Goal: Information Seeking & Learning: Check status

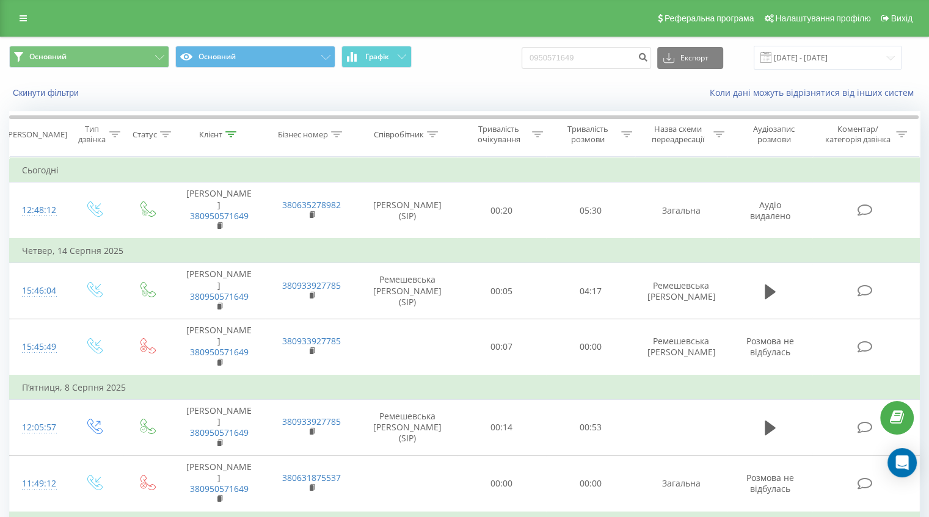
click at [26, 13] on link at bounding box center [23, 18] width 22 height 17
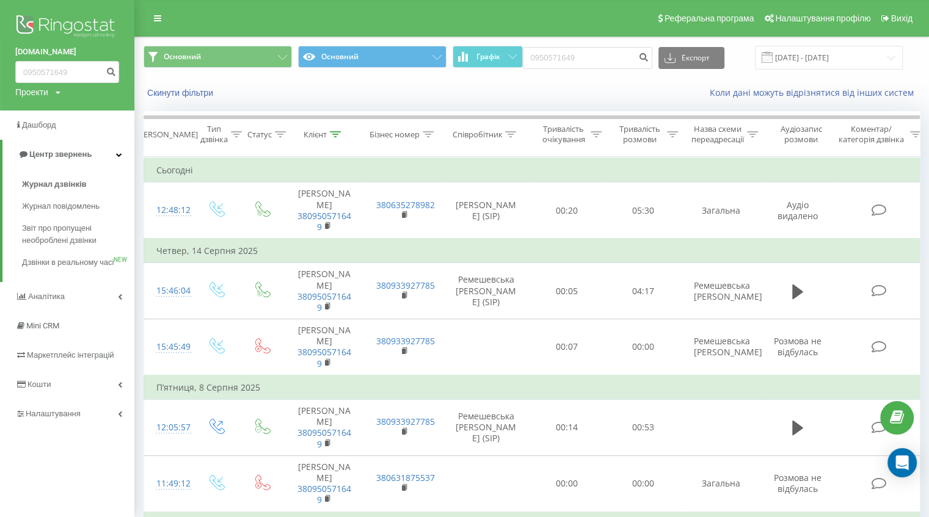
click at [51, 183] on span "Журнал дзвінків" at bounding box center [54, 184] width 65 height 12
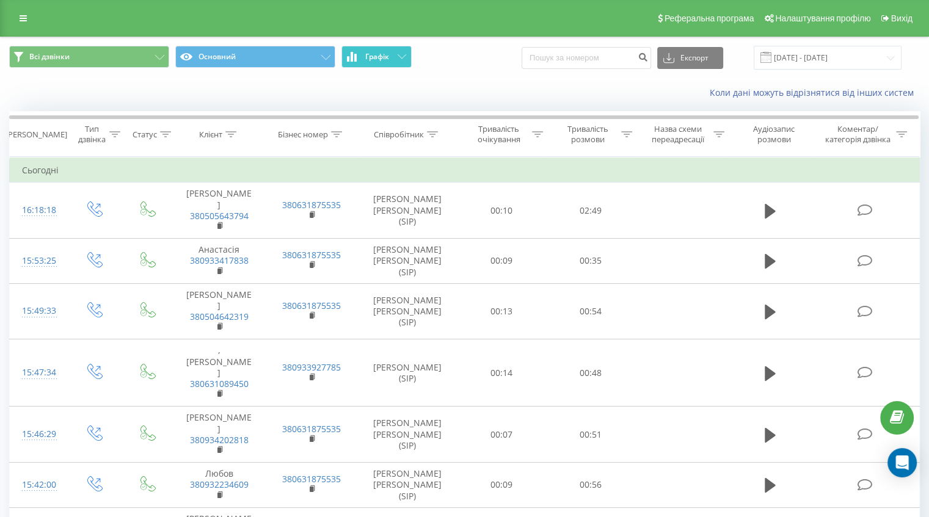
click at [381, 62] on button "Графік" at bounding box center [377, 57] width 70 height 22
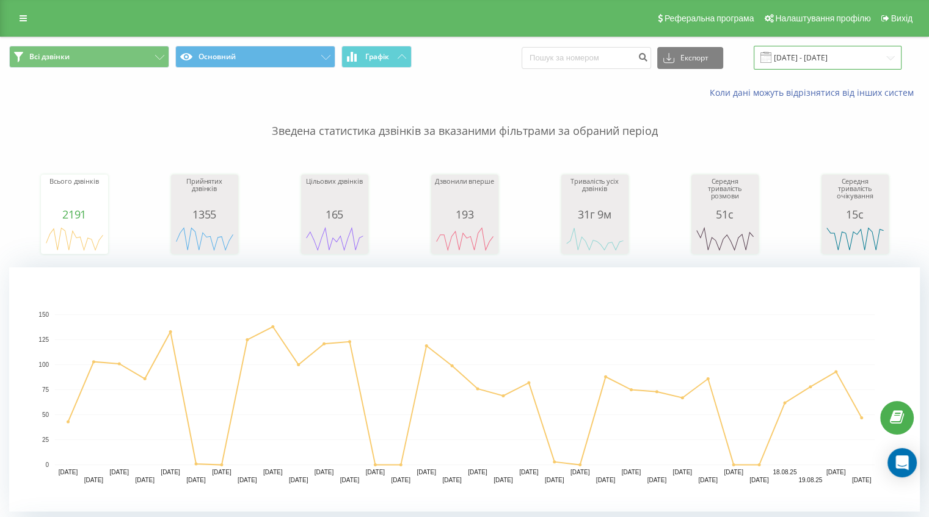
click at [794, 49] on input "[DATE] - [DATE]" at bounding box center [828, 58] width 148 height 24
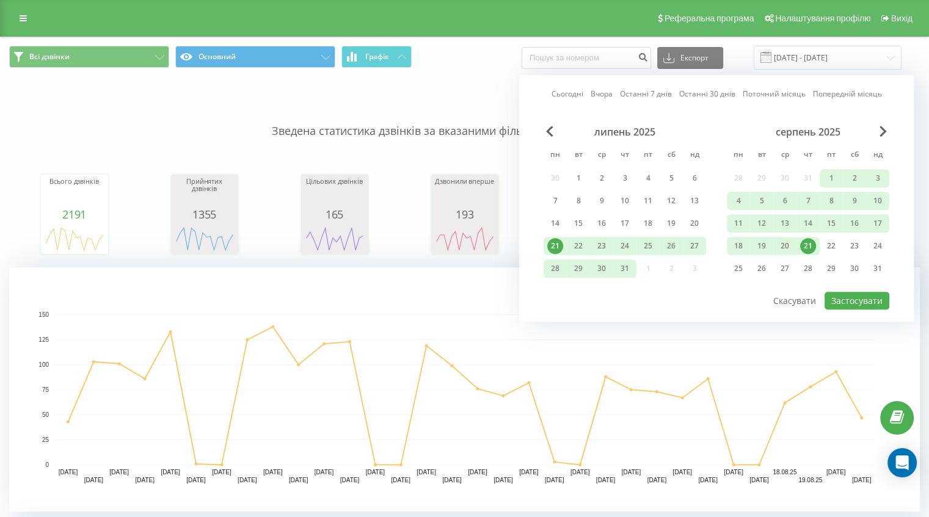
click at [815, 239] on div "21" at bounding box center [808, 246] width 23 height 18
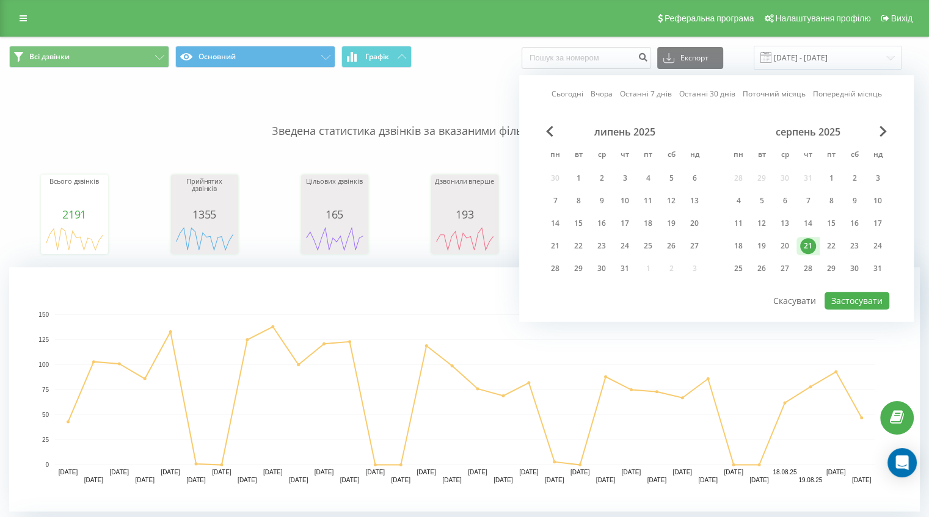
click at [815, 239] on div "21" at bounding box center [808, 246] width 23 height 18
click at [853, 300] on button "Застосувати" at bounding box center [857, 301] width 65 height 18
type input "21.08.2025 - 21.08.2025"
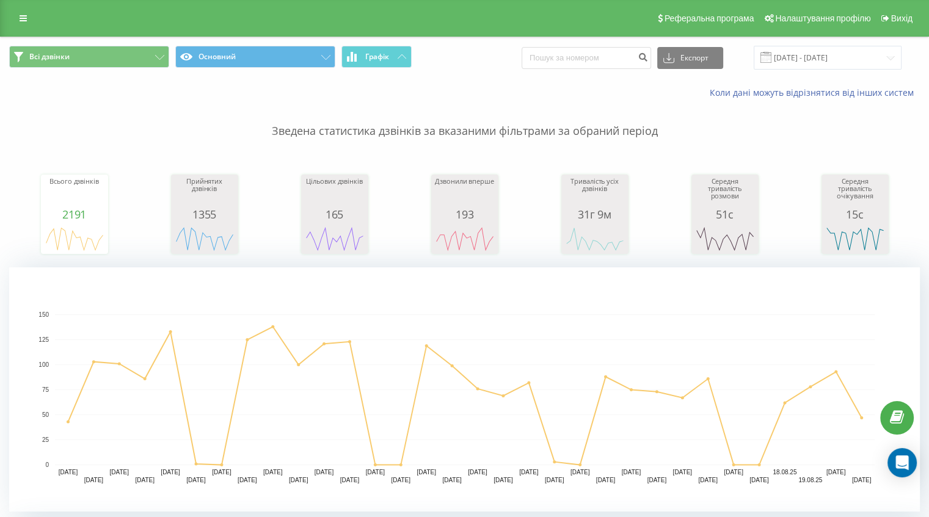
click at [22, 18] on icon at bounding box center [23, 18] width 7 height 9
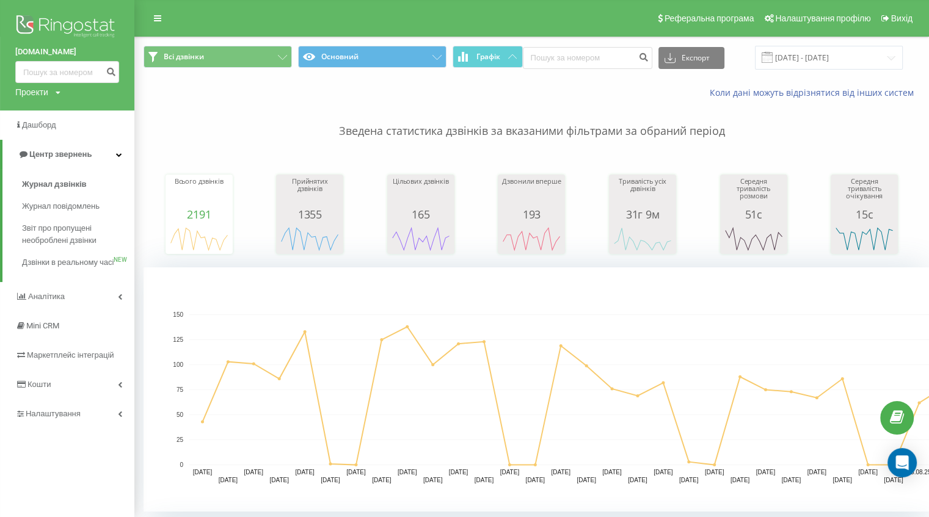
click at [115, 154] on link "Центр звернень" at bounding box center [68, 154] width 132 height 29
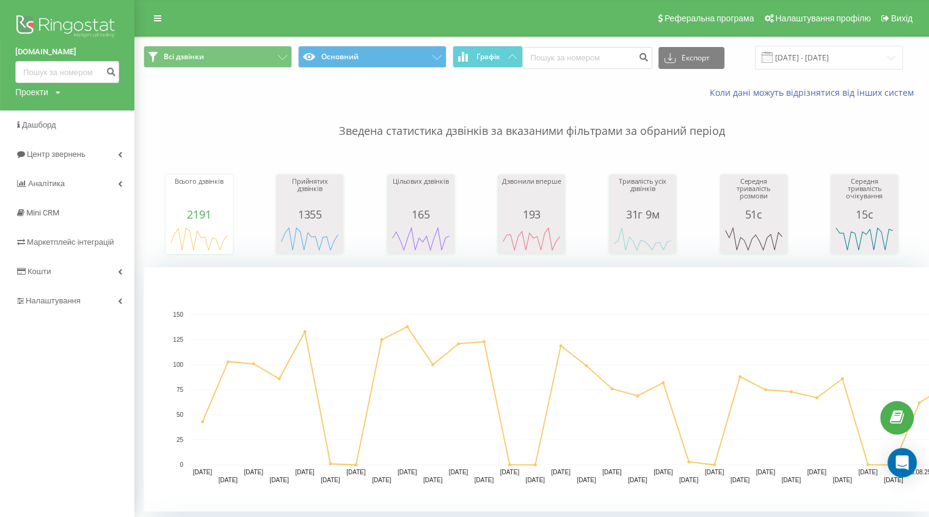
click at [115, 154] on link "Центр звернень" at bounding box center [67, 154] width 134 height 29
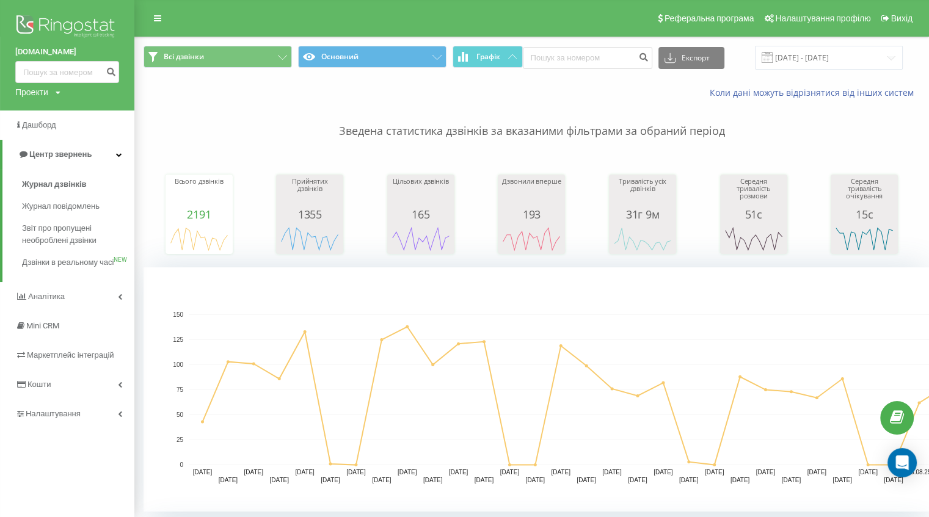
click at [42, 301] on span "Аналiтика" at bounding box center [46, 296] width 37 height 9
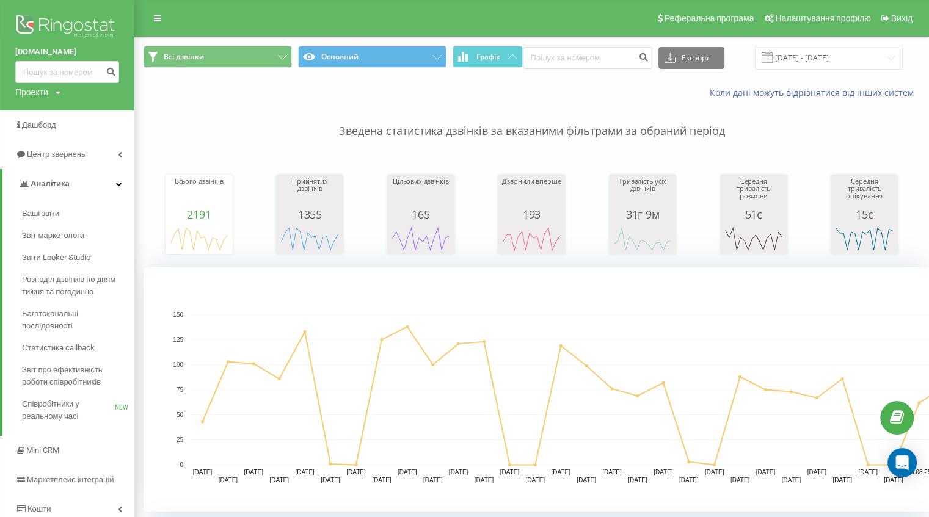
click at [32, 217] on span "Ваші звіти" at bounding box center [40, 214] width 37 height 12
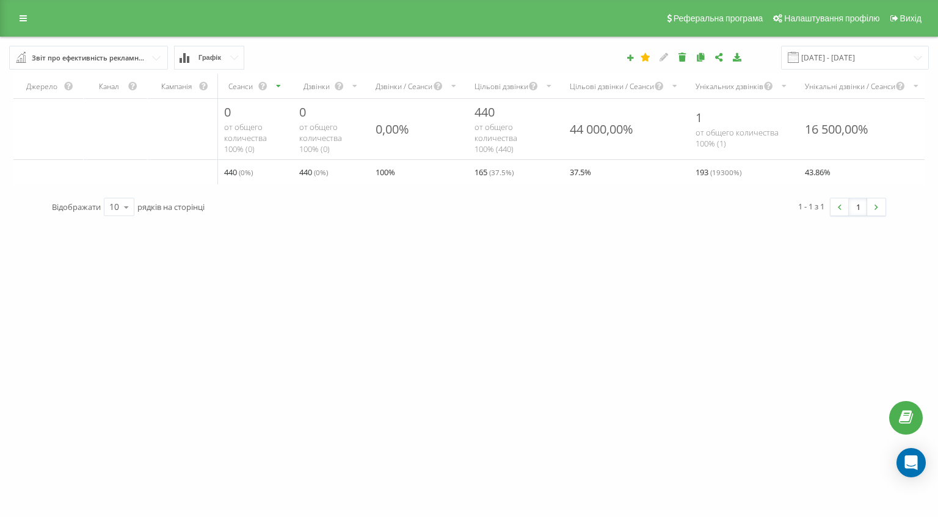
click at [26, 19] on icon at bounding box center [23, 18] width 7 height 9
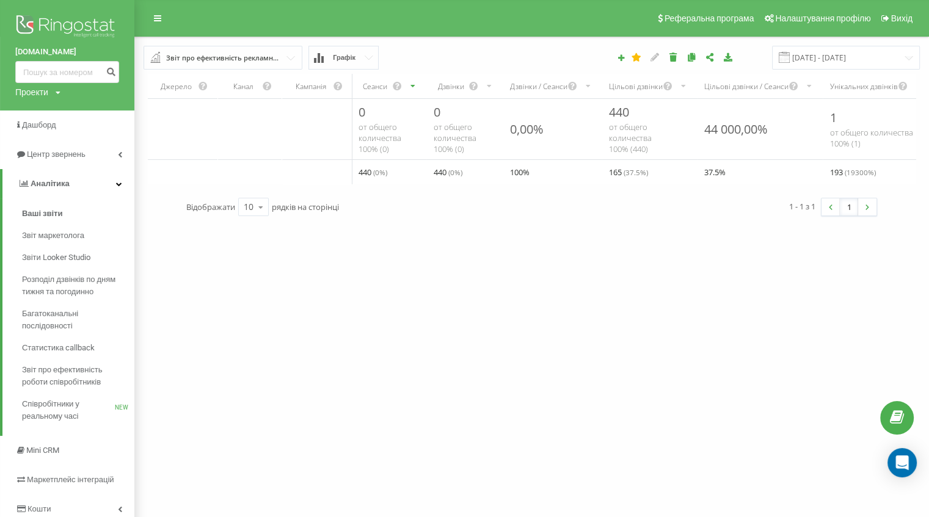
click at [115, 148] on link "Центр звернень" at bounding box center [67, 154] width 134 height 29
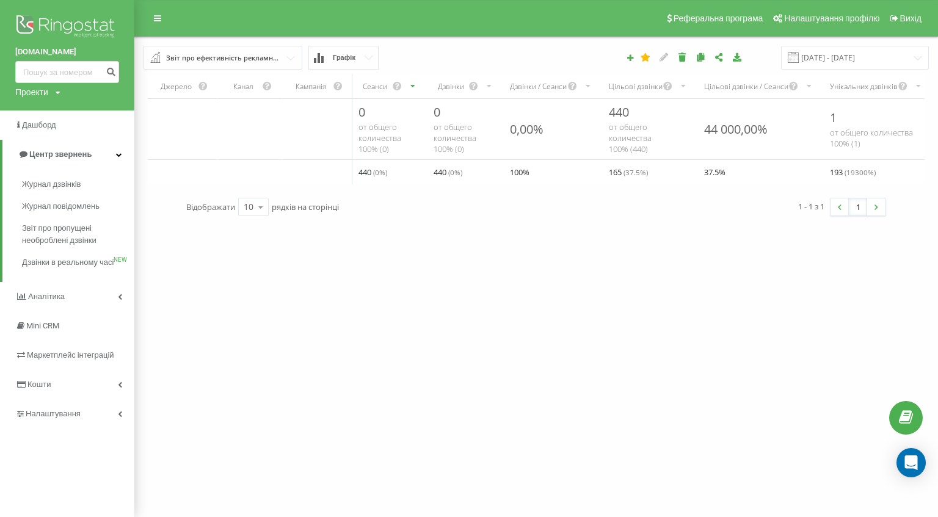
click at [42, 121] on span "Дашборд" at bounding box center [39, 124] width 34 height 9
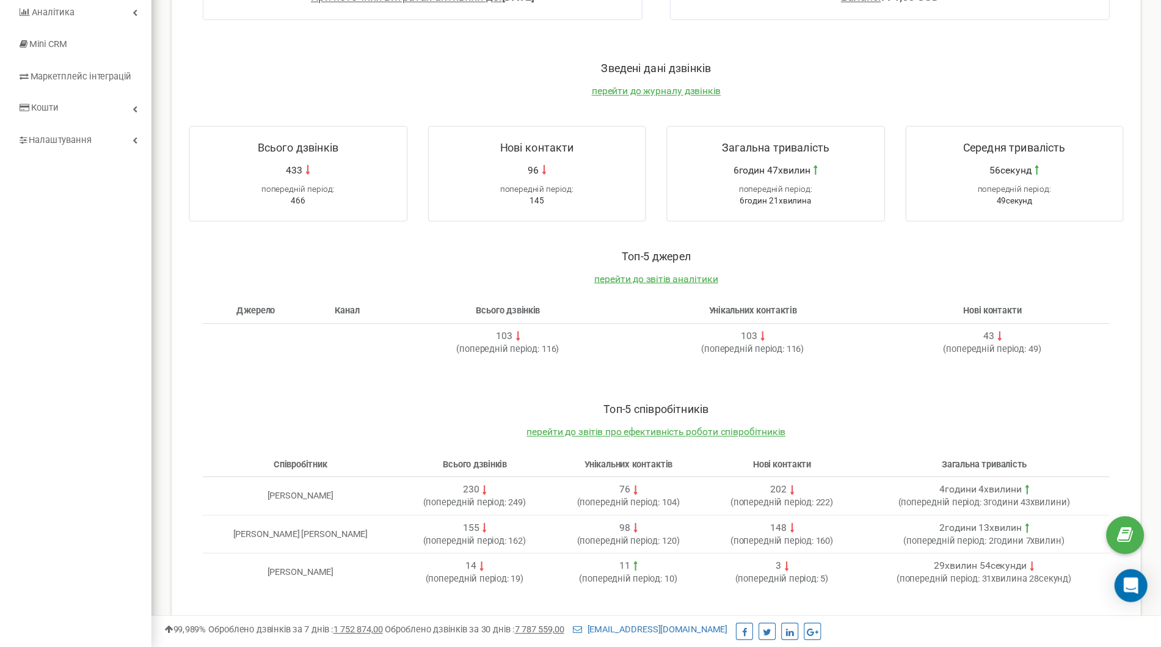
scroll to position [92, 0]
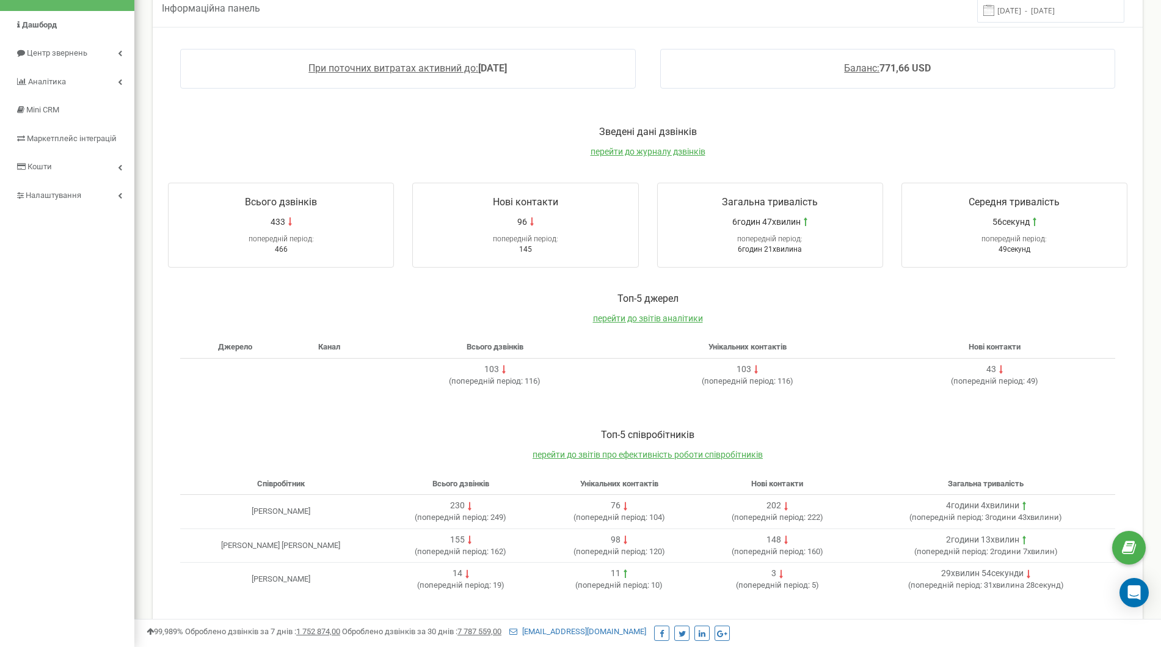
drag, startPoint x: 918, startPoint y: 1, endPoint x: 793, endPoint y: 125, distance: 176.3
click at [793, 125] on div "Зведені дані дзвінків перейти до журналу дзвінків Всього дзвінків 433 попередні…" at bounding box center [648, 196] width 984 height 167
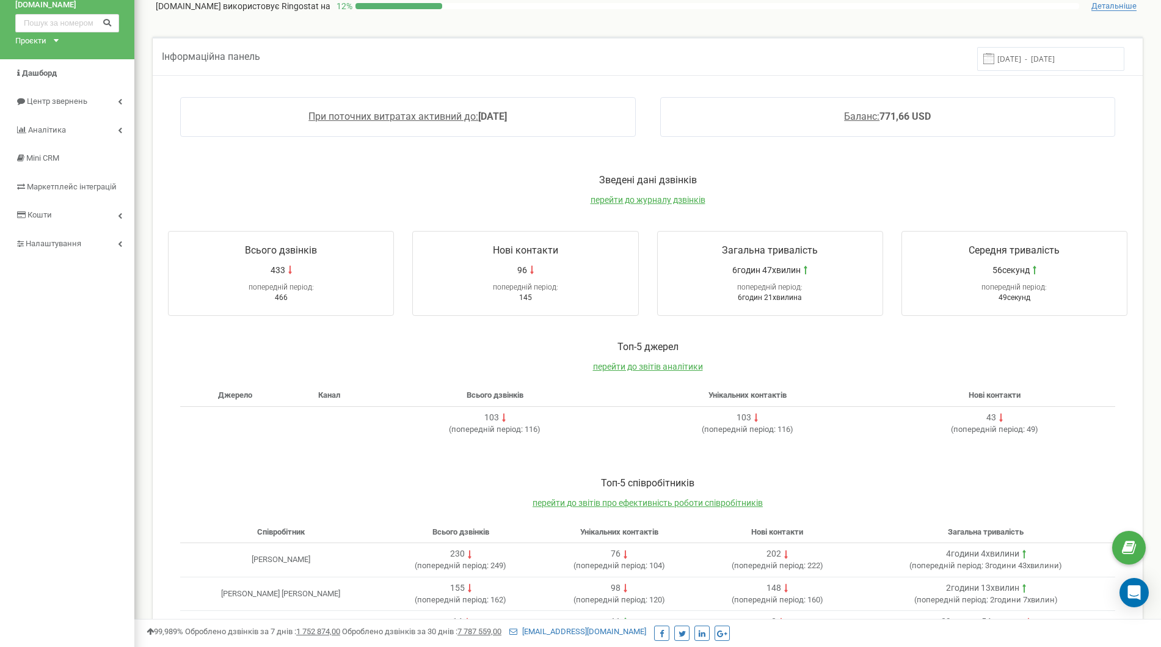
scroll to position [0, 0]
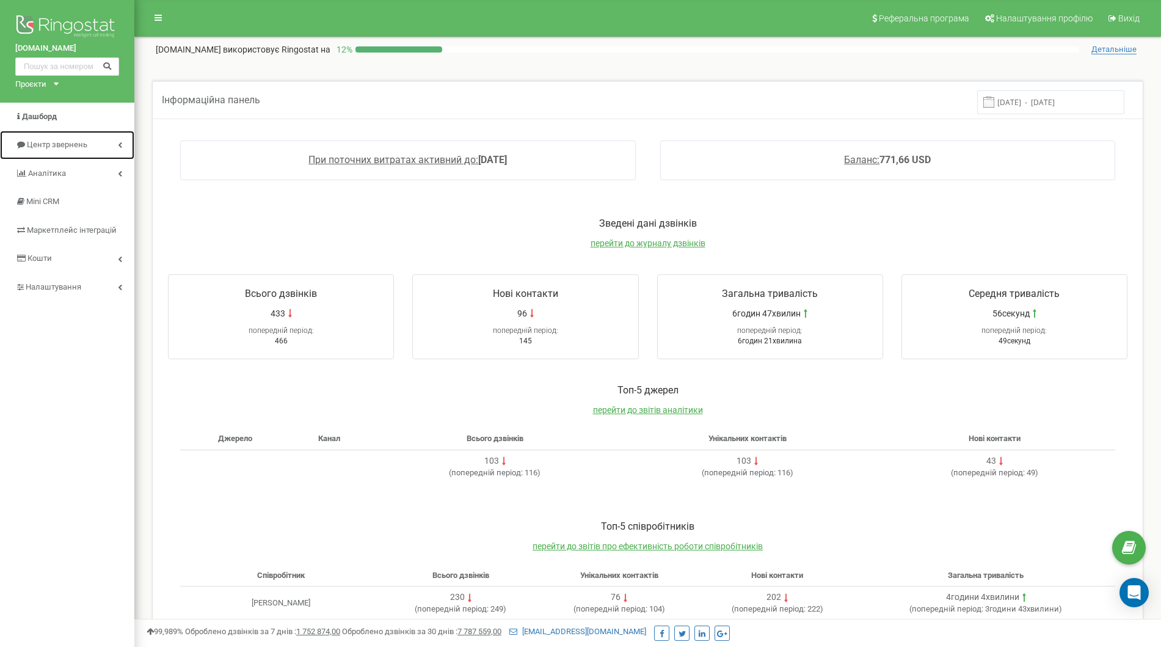
click at [121, 142] on icon at bounding box center [120, 145] width 4 height 6
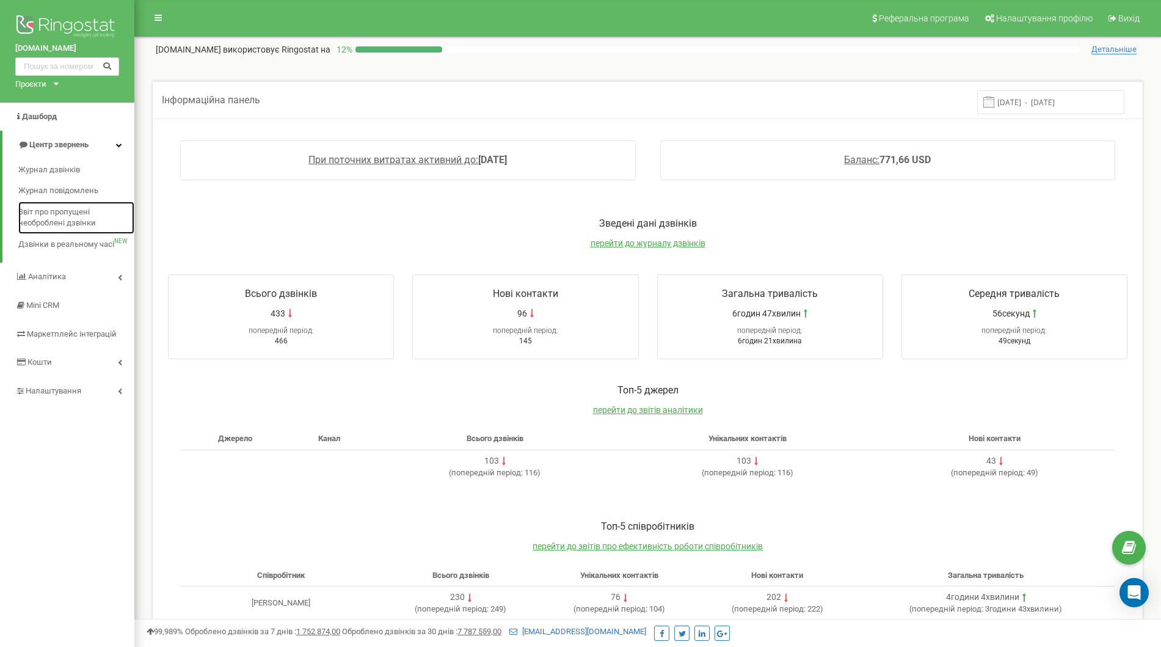
click at [68, 221] on span "Звіт про пропущені необроблені дзвінки" at bounding box center [73, 218] width 110 height 23
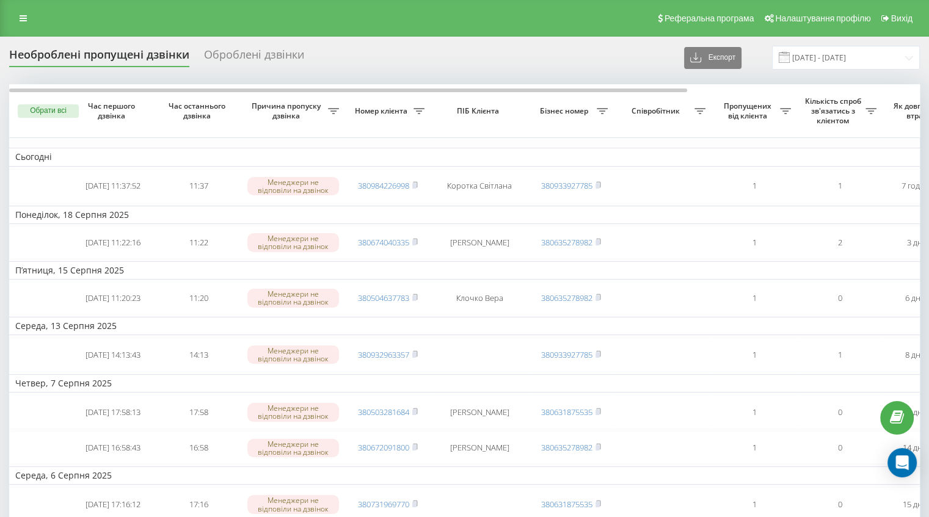
click at [34, 21] on div "Реферальна програма Налаштування профілю Вихід" at bounding box center [464, 18] width 929 height 37
click at [17, 14] on link at bounding box center [23, 18] width 22 height 17
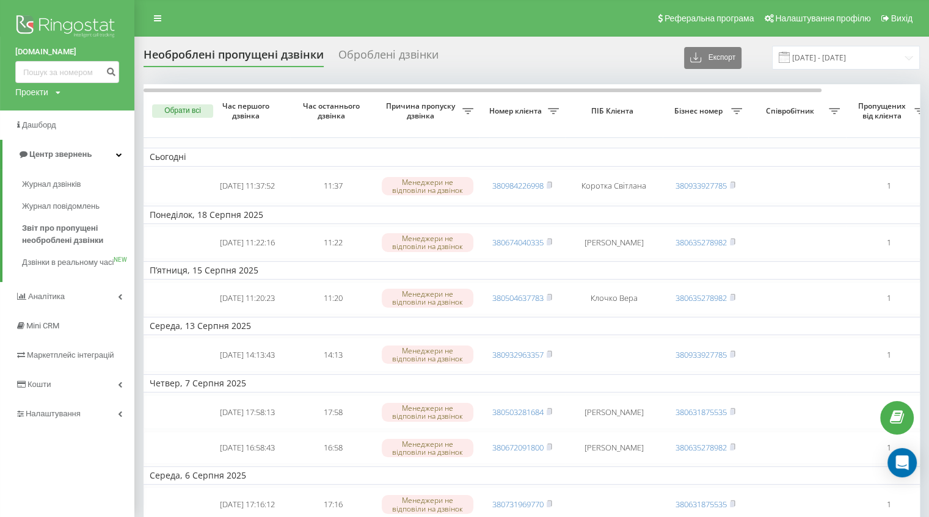
click at [116, 154] on icon at bounding box center [119, 155] width 6 height 6
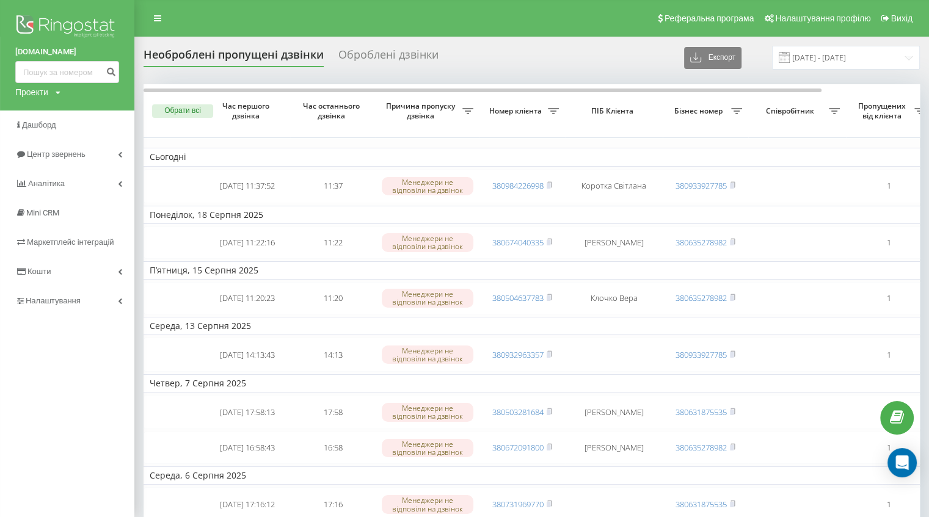
click at [116, 154] on link "Центр звернень" at bounding box center [67, 154] width 134 height 29
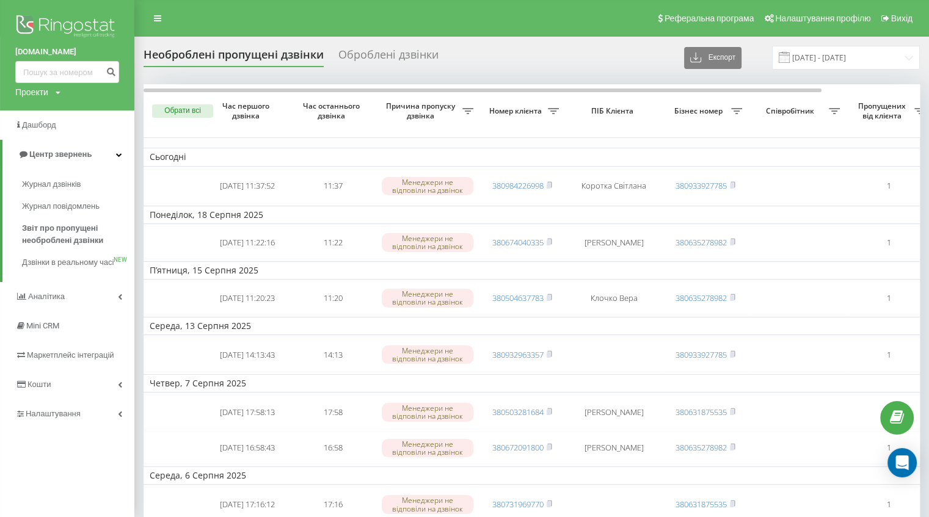
click at [54, 261] on span "Дзвінки в реальному часі" at bounding box center [68, 263] width 92 height 12
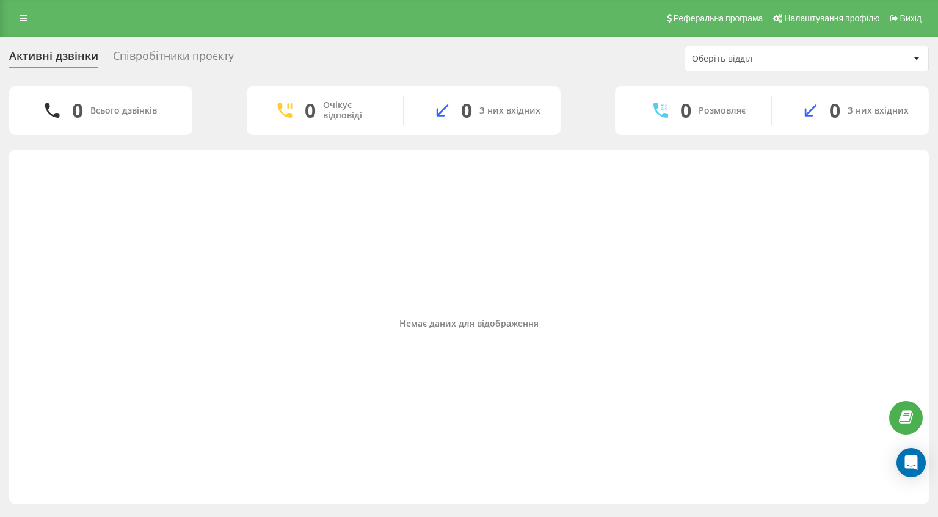
click at [21, 14] on icon at bounding box center [23, 18] width 7 height 9
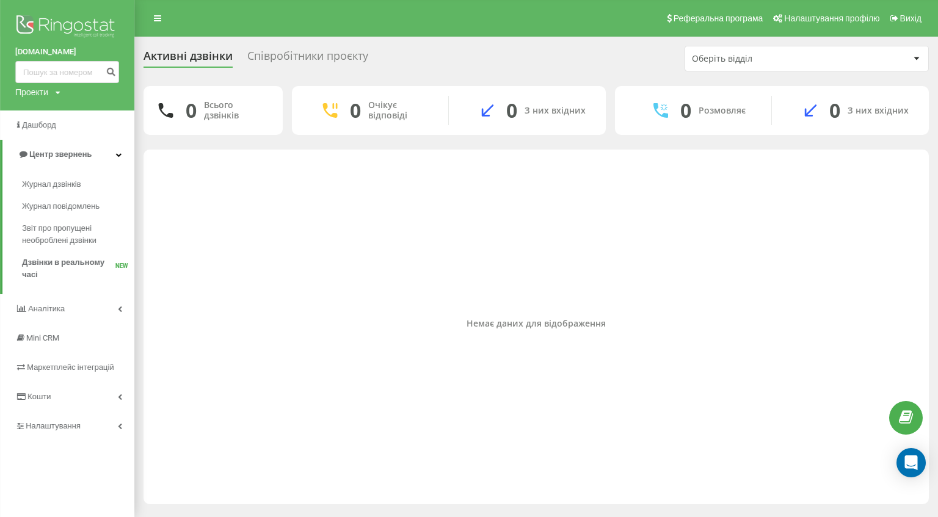
click at [34, 207] on span "Журнал повідомлень" at bounding box center [61, 206] width 78 height 12
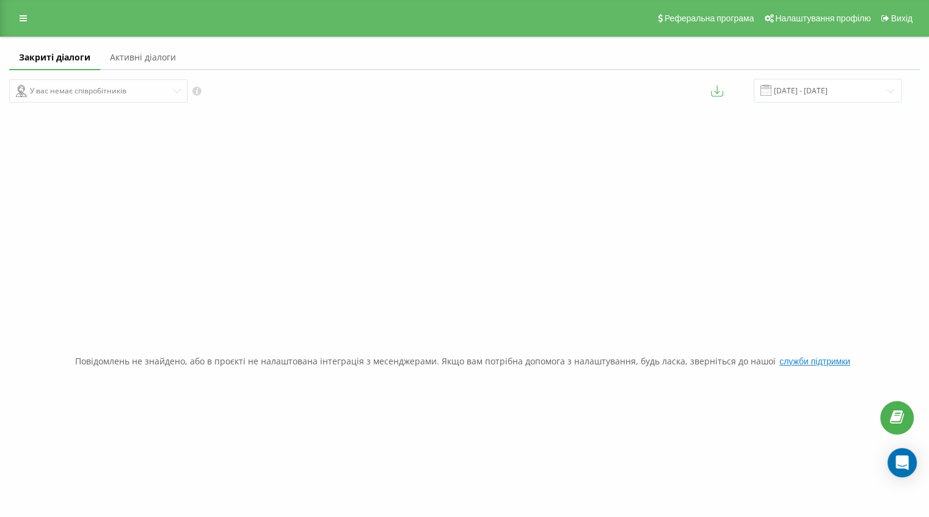
click at [15, 15] on link at bounding box center [23, 18] width 22 height 17
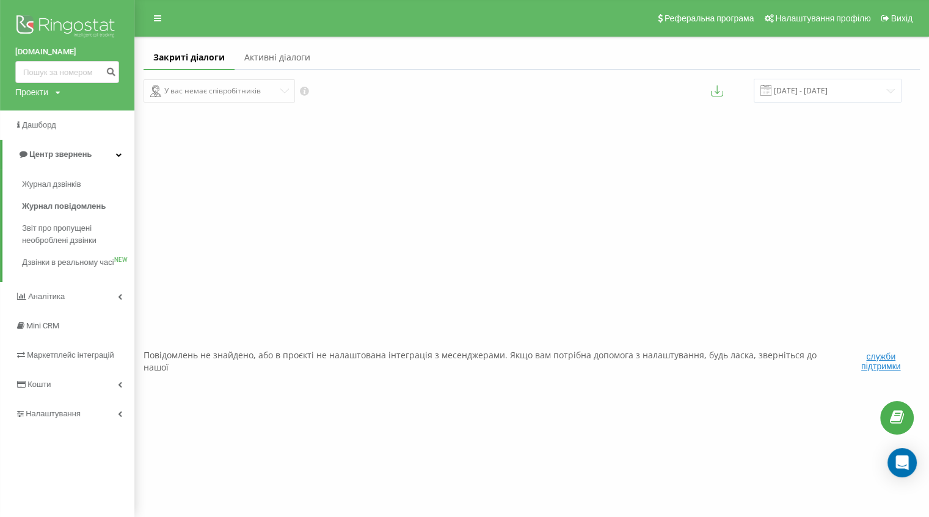
click at [58, 188] on span "Журнал дзвінків" at bounding box center [51, 184] width 59 height 12
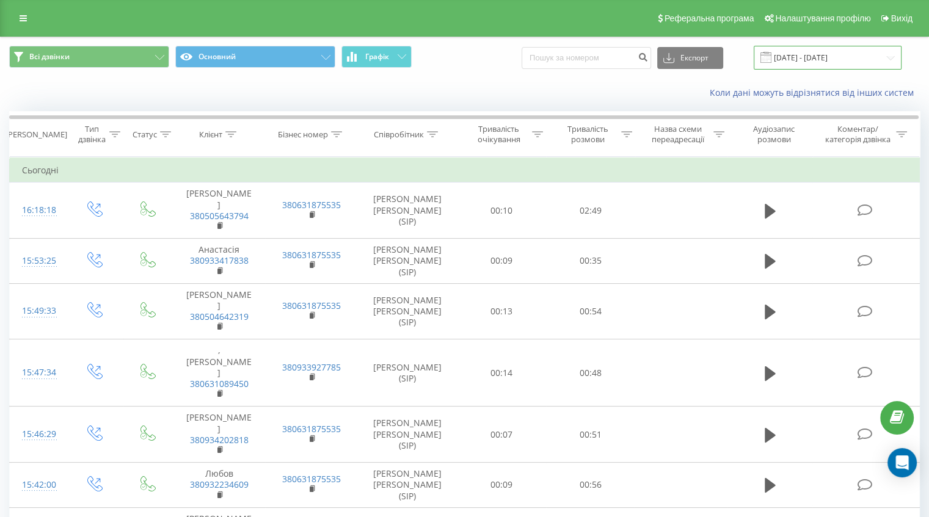
click at [804, 61] on input "[DATE] - [DATE]" at bounding box center [828, 58] width 148 height 24
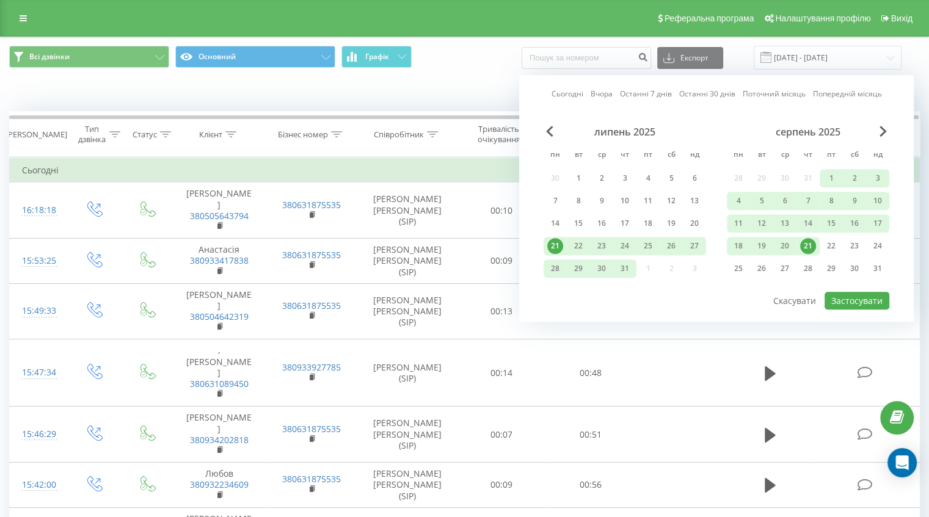
click at [808, 237] on div "21" at bounding box center [808, 246] width 23 height 18
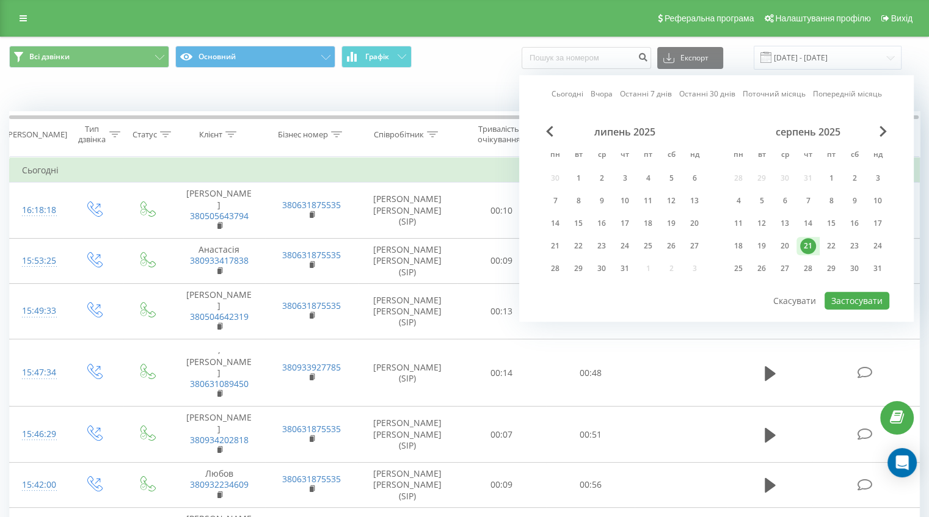
click at [809, 241] on div "21" at bounding box center [808, 246] width 16 height 16
click at [863, 301] on button "Застосувати" at bounding box center [857, 301] width 65 height 18
type input "[DATE] - [DATE]"
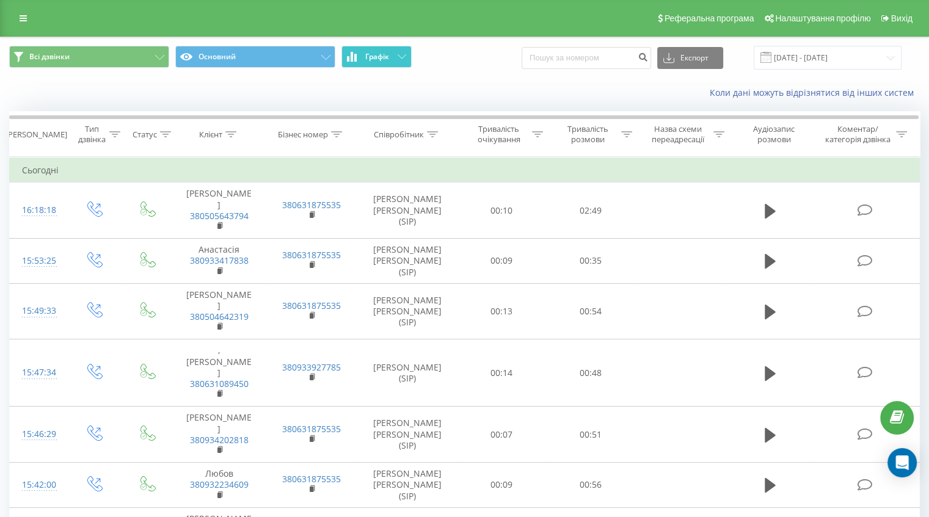
click at [387, 65] on button "Графік" at bounding box center [377, 57] width 70 height 22
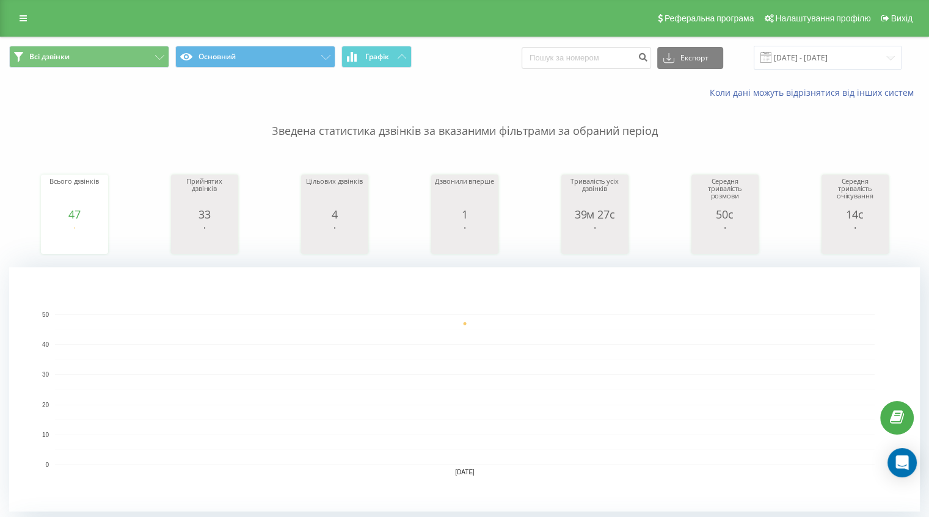
click at [20, 16] on icon at bounding box center [23, 18] width 7 height 9
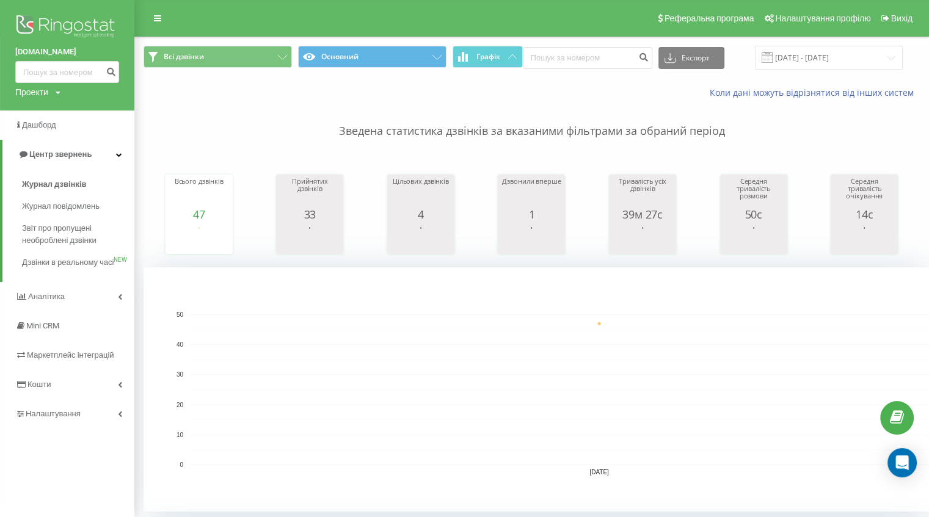
click at [123, 309] on link "Аналiтика" at bounding box center [67, 296] width 134 height 29
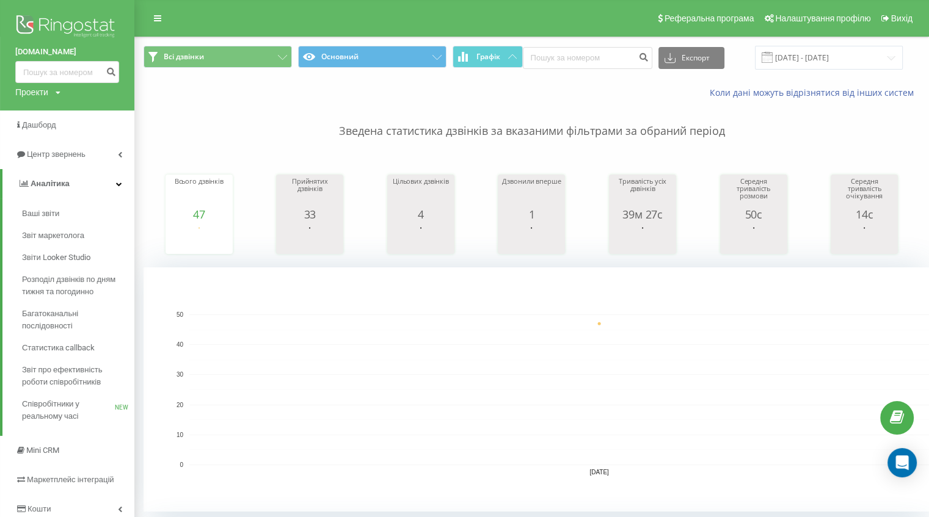
click at [95, 381] on span "Звіт про ефективність роботи співробітників" at bounding box center [75, 376] width 106 height 24
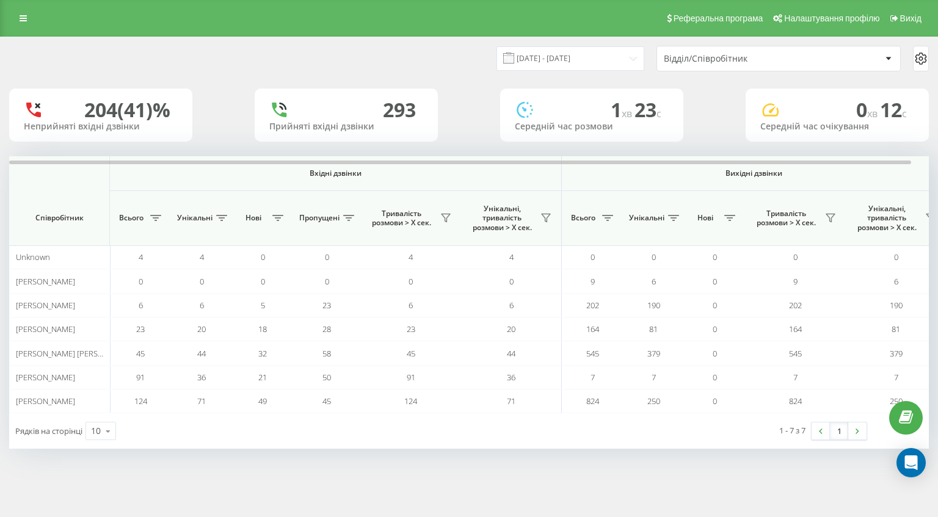
click at [696, 54] on div "Відділ/Співробітник" at bounding box center [737, 59] width 146 height 10
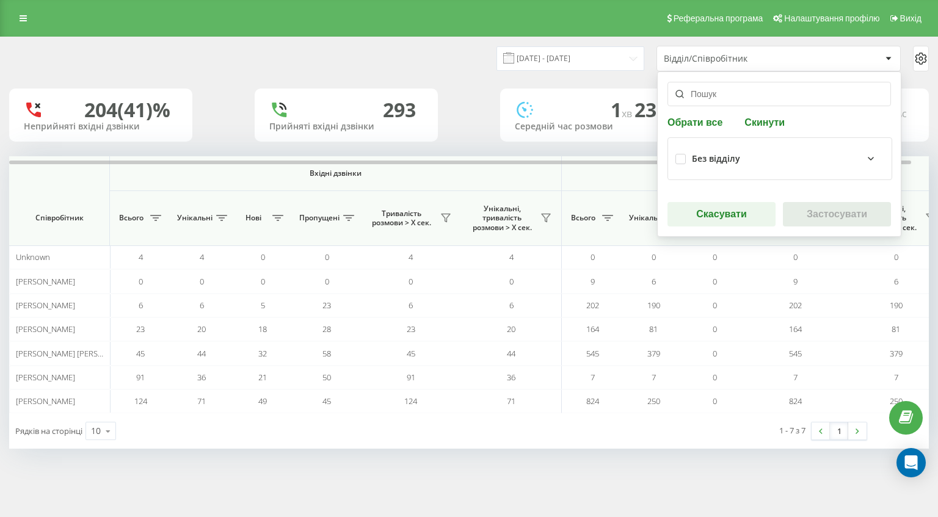
click at [734, 52] on div "Відділ/Співробітник" at bounding box center [778, 58] width 243 height 24
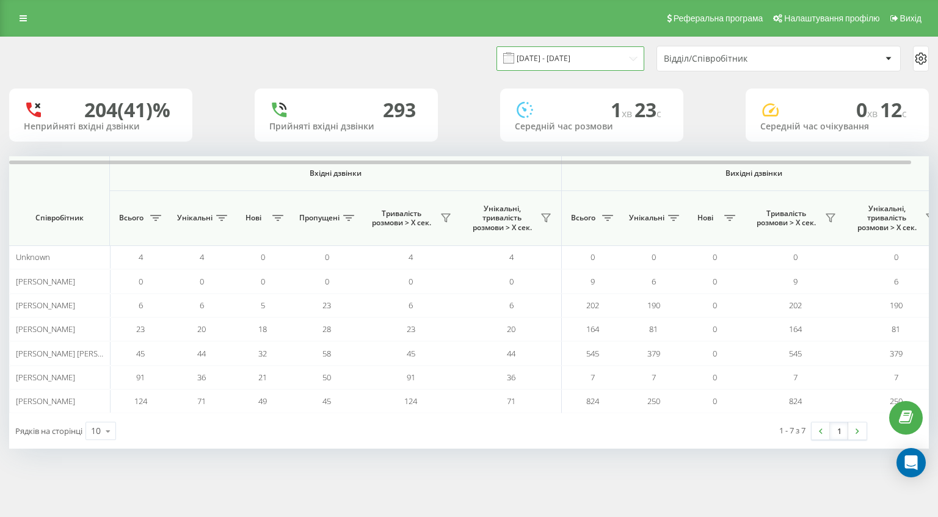
click at [580, 62] on input "[DATE] - [DATE]" at bounding box center [571, 58] width 148 height 24
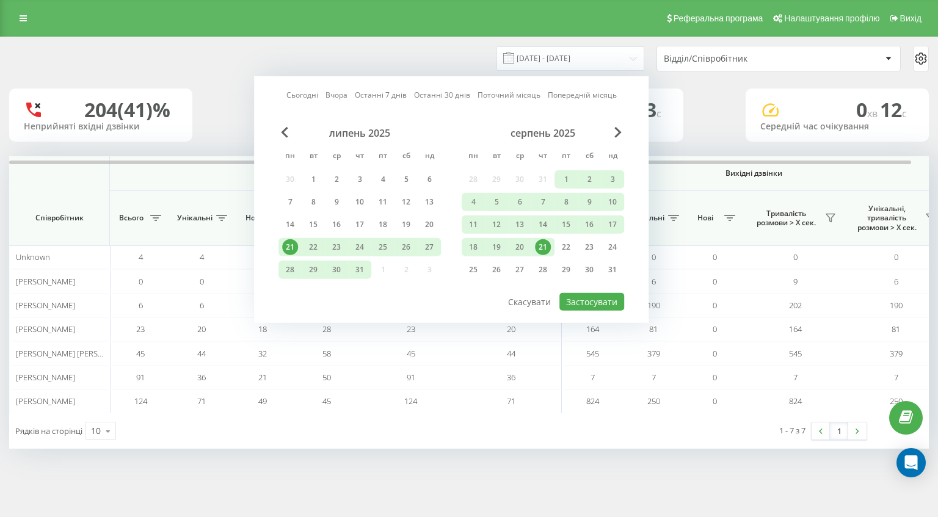
click at [549, 244] on div "21" at bounding box center [543, 247] width 16 height 16
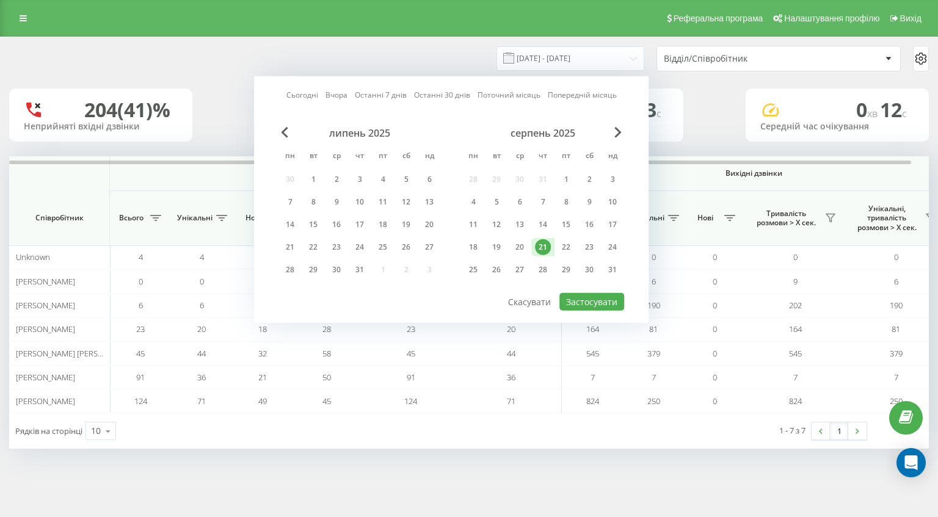
drag, startPoint x: 549, startPoint y: 244, endPoint x: 547, endPoint y: 250, distance: 7.0
click at [548, 244] on div "21" at bounding box center [543, 247] width 16 height 16
click at [589, 293] on button "Застосувати" at bounding box center [592, 302] width 65 height 18
type input "[DATE] - [DATE]"
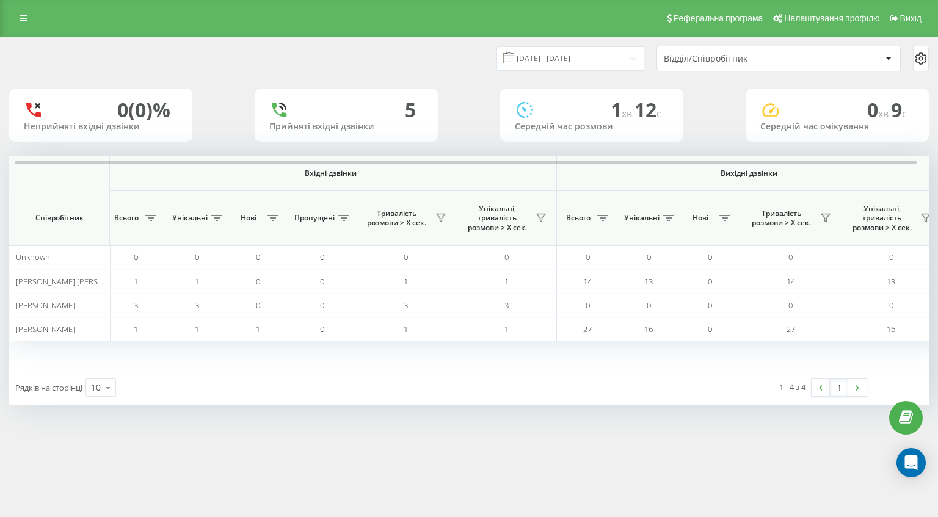
scroll to position [0, 5]
click at [577, 464] on div "Реферальна програма Налаштування профілю Вихід [DATE] - [DATE] Відділ/Співробіт…" at bounding box center [469, 258] width 938 height 517
